Goal: Find specific fact: Find specific fact

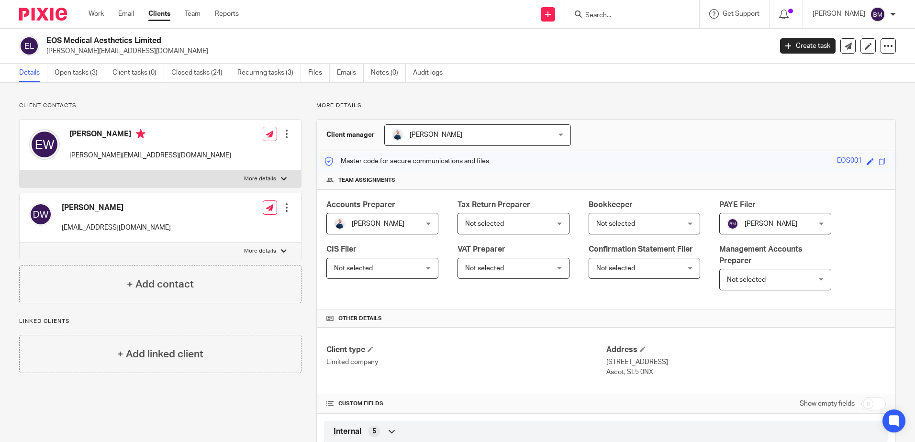
scroll to position [910, 0]
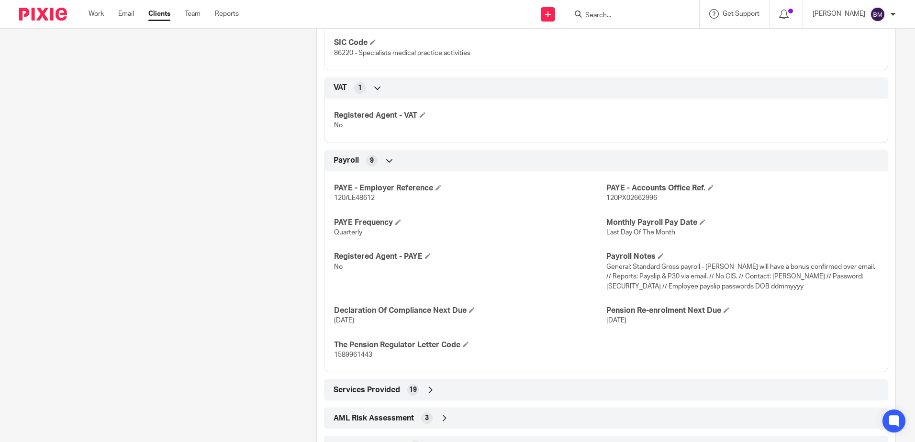
click at [626, 344] on div "PAYE - Employer Reference 120/LE48612 PAYE - Accounts Office Ref. 120PX02662996…" at bounding box center [606, 268] width 565 height 209
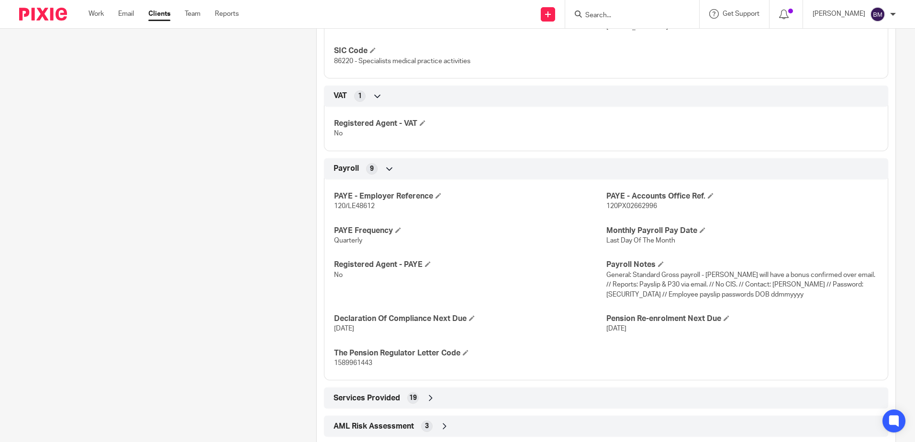
scroll to position [951, 0]
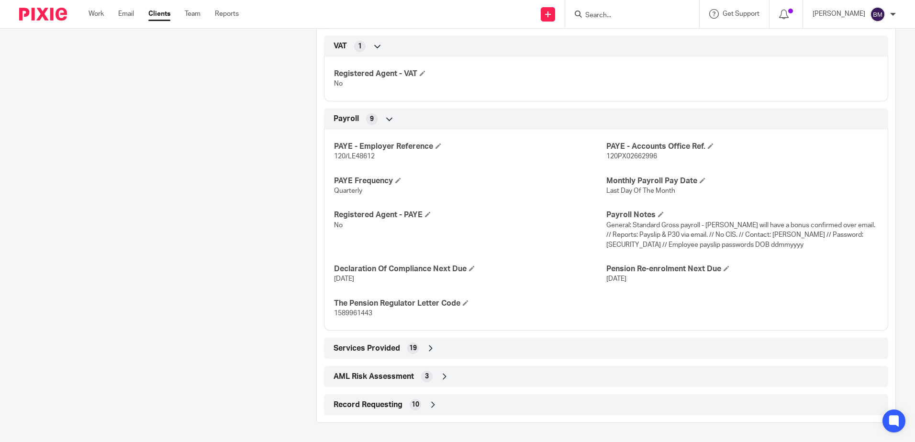
click at [823, 234] on span "General: Standard Gross payroll - [PERSON_NAME] will have a bonus confirmed ove…" at bounding box center [741, 235] width 269 height 26
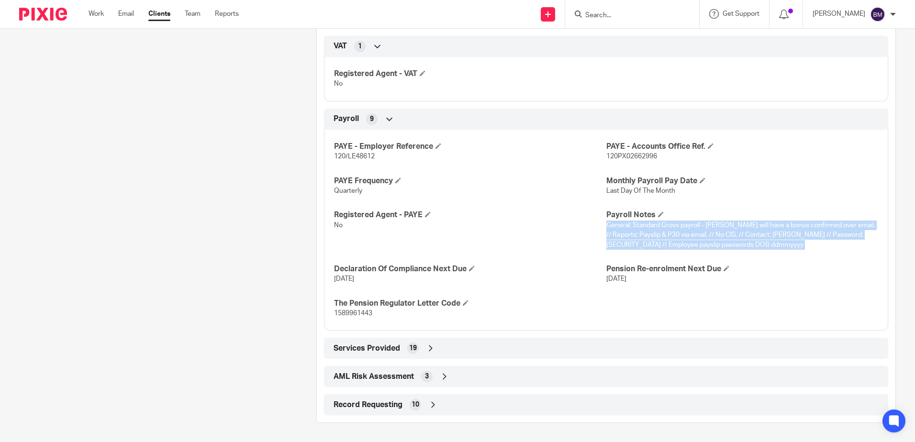
click at [823, 234] on span "General: Standard Gross payroll - [PERSON_NAME] will have a bonus confirmed ove…" at bounding box center [741, 235] width 269 height 26
click at [820, 236] on span "General: Standard Gross payroll - [PERSON_NAME] will have a bonus confirmed ove…" at bounding box center [741, 235] width 269 height 26
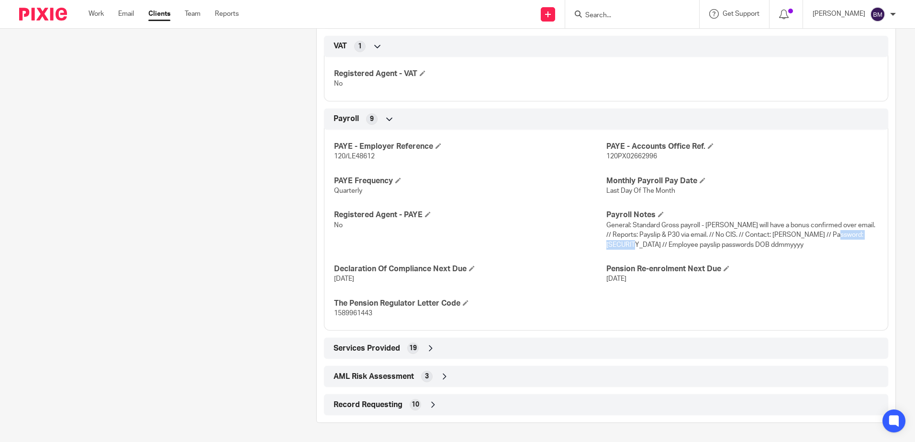
drag, startPoint x: 817, startPoint y: 236, endPoint x: 855, endPoint y: 236, distance: 37.8
click at [855, 236] on span "General: Standard Gross payroll - [PERSON_NAME] will have a bonus confirmed ove…" at bounding box center [741, 235] width 269 height 26
copy span "bh[PL[oH5* //"
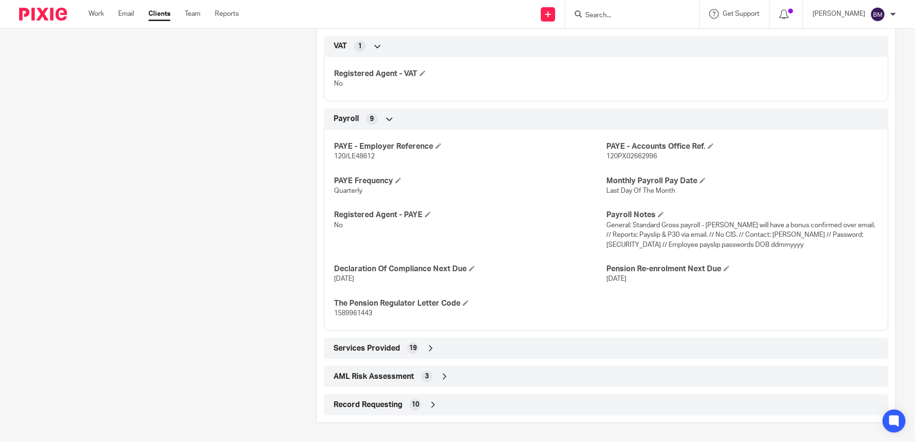
click at [834, 244] on p "General: Standard Gross payroll - [PERSON_NAME] will have a bonus confirmed ove…" at bounding box center [743, 235] width 272 height 29
drag, startPoint x: 848, startPoint y: 234, endPoint x: 816, endPoint y: 233, distance: 31.6
click at [816, 233] on span "General: Standard Gross payroll - [PERSON_NAME] will have a bonus confirmed ove…" at bounding box center [741, 235] width 269 height 26
copy span "bh[PL[oH5*"
